Goal: Task Accomplishment & Management: Use online tool/utility

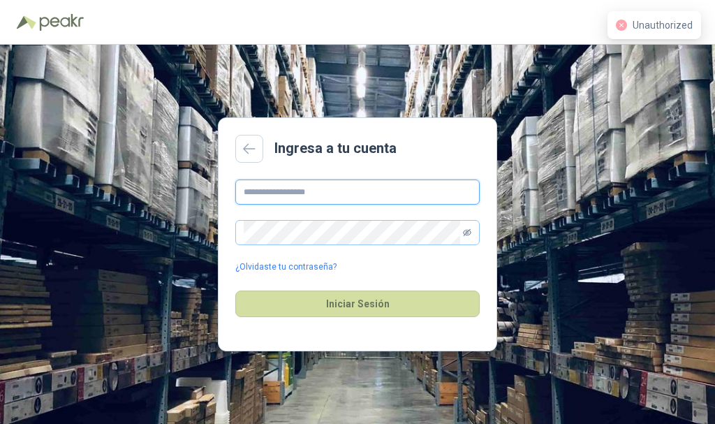
type input "**********"
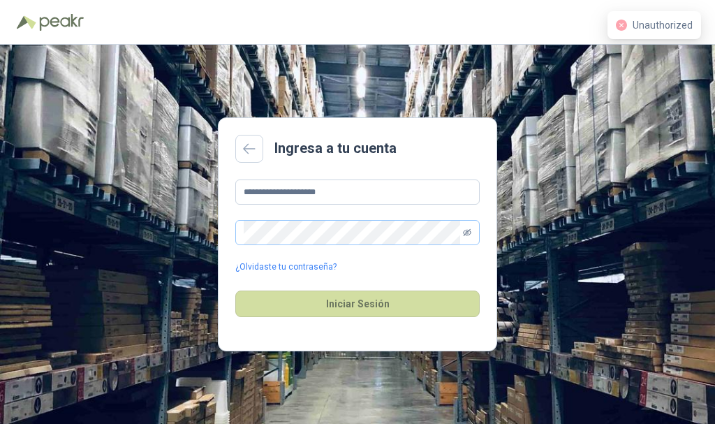
click at [467, 235] on icon "eye-invisible" at bounding box center [467, 232] width 8 height 7
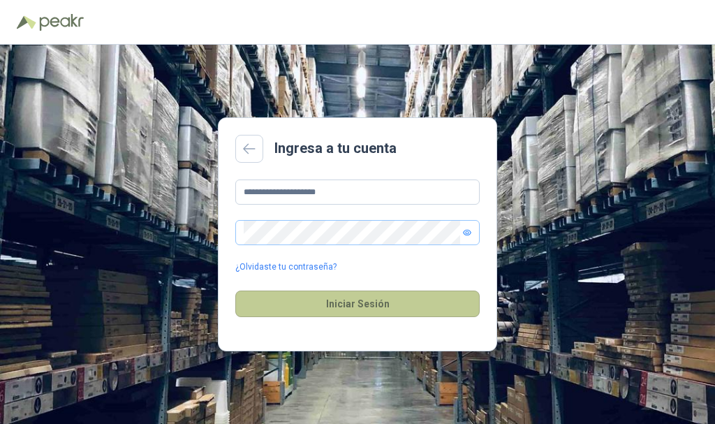
click at [362, 303] on button "Iniciar Sesión" at bounding box center [357, 303] width 244 height 27
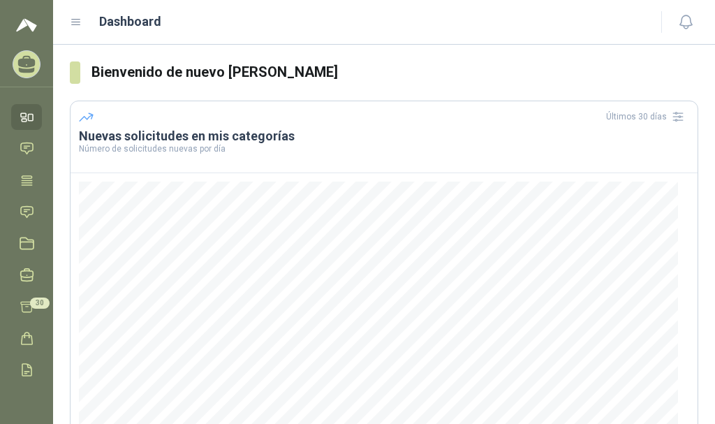
click at [81, 22] on icon at bounding box center [76, 22] width 13 height 13
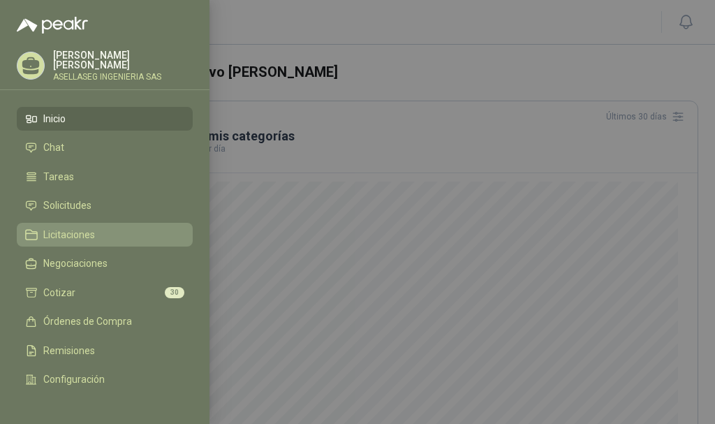
click at [65, 232] on span "Licitaciones" at bounding box center [69, 234] width 52 height 11
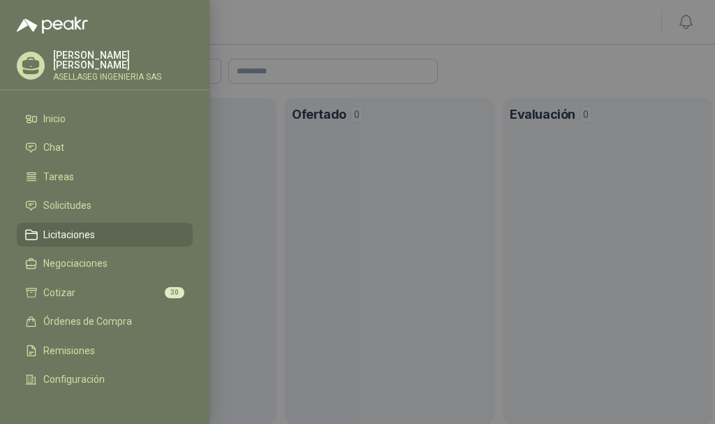
click at [282, 190] on div at bounding box center [357, 212] width 715 height 424
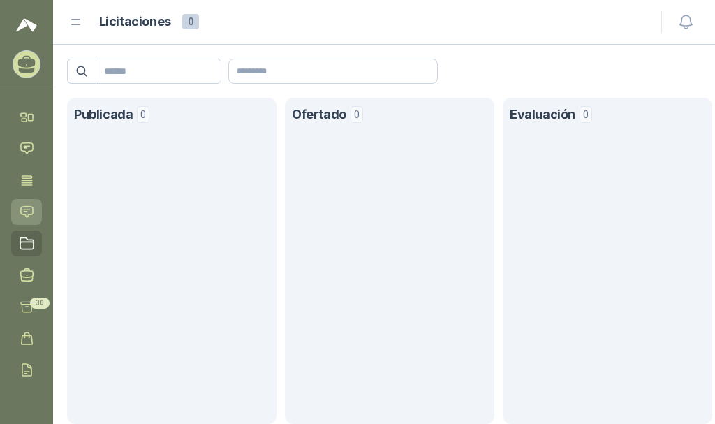
click at [25, 211] on icon at bounding box center [27, 211] width 12 height 11
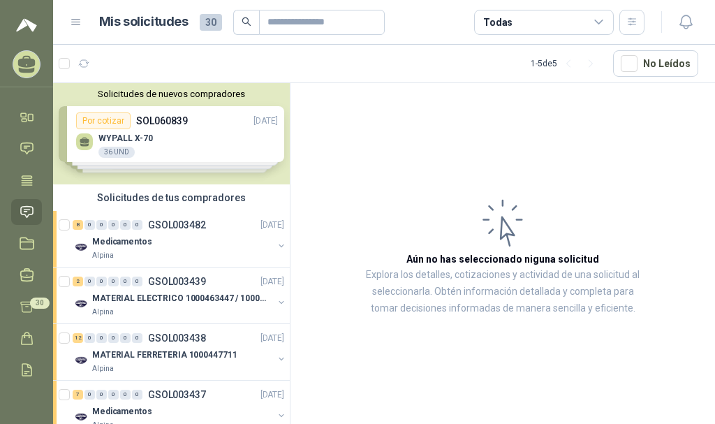
click at [112, 151] on div "Solicitudes de nuevos compradores Por cotizar SOL060839 [DATE] WYPALL X-70 36 U…" at bounding box center [171, 133] width 237 height 101
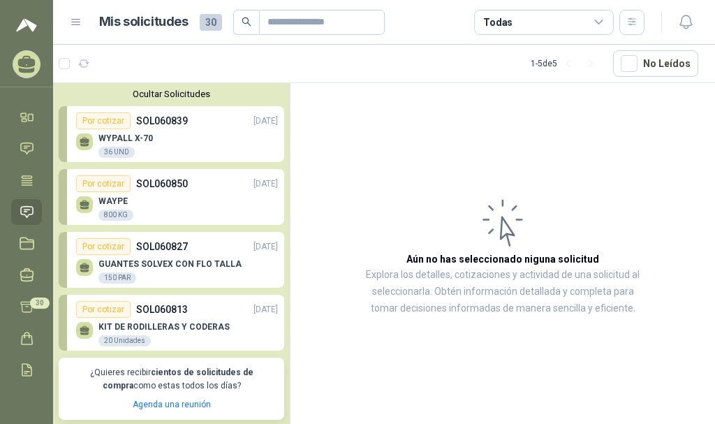
click at [151, 205] on div "WAYPE 800 KG" at bounding box center [177, 206] width 202 height 29
